Goal: Information Seeking & Learning: Learn about a topic

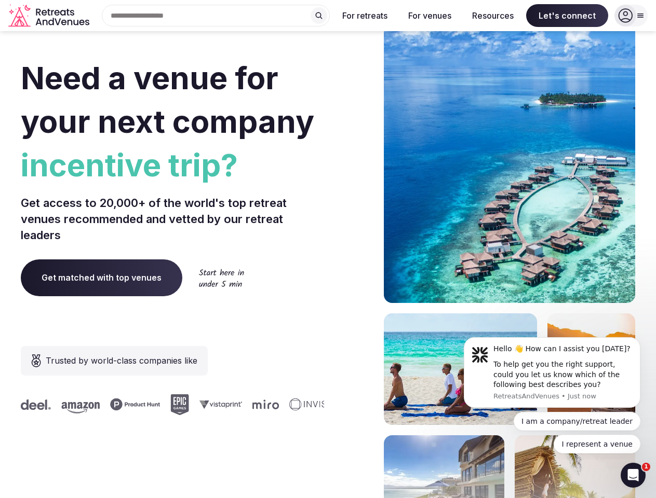
click at [328, 249] on div "Need a venue for your next company incentive trip? Get access to 20,000+ of the…" at bounding box center [328, 311] width 614 height 626
click at [216, 16] on div "Search Popular Destinations [GEOGRAPHIC_DATA], [GEOGRAPHIC_DATA] [GEOGRAPHIC_DA…" at bounding box center [211, 16] width 236 height 22
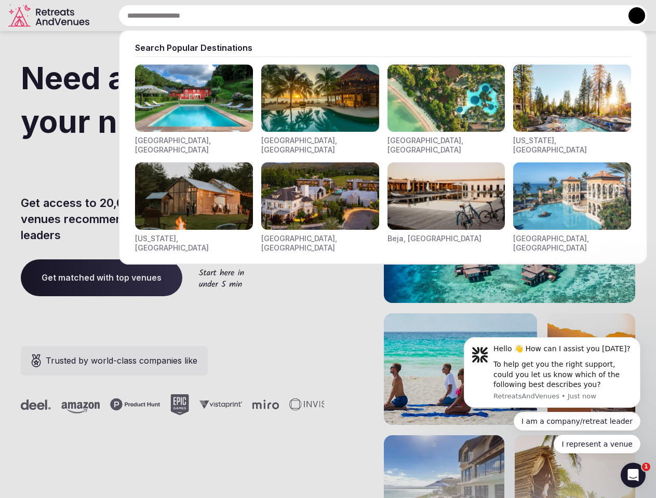
click at [319, 16] on input "text" at bounding box center [382, 16] width 529 height 22
click at [365, 16] on input "text" at bounding box center [382, 16] width 529 height 22
click at [429, 16] on input "text" at bounding box center [382, 16] width 529 height 22
click at [493, 16] on input "text" at bounding box center [382, 16] width 529 height 22
click at [567, 16] on input "text" at bounding box center [382, 16] width 529 height 22
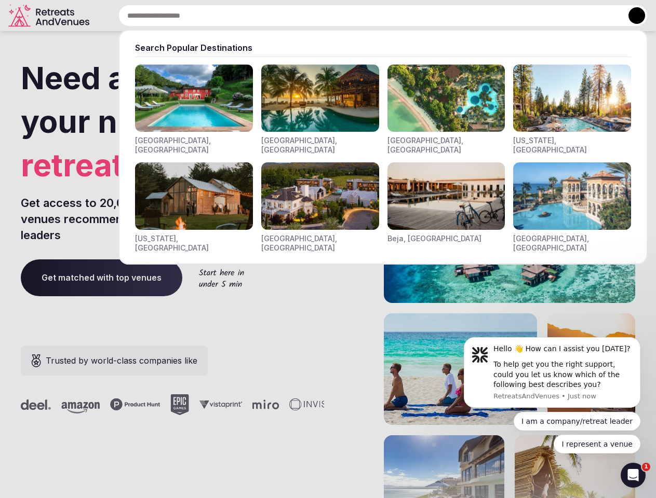
click at [631, 16] on button at bounding box center [636, 15] width 17 height 17
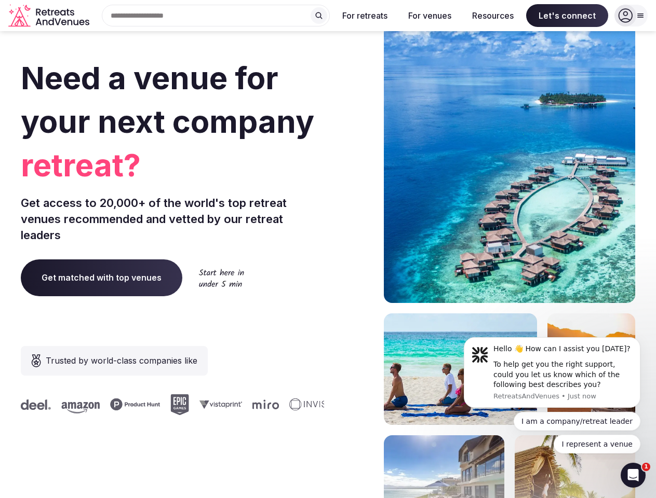
click at [552, 373] on div "To help get you the right support, could you let us know which of the following…" at bounding box center [562, 375] width 139 height 31
